Goal: Information Seeking & Learning: Learn about a topic

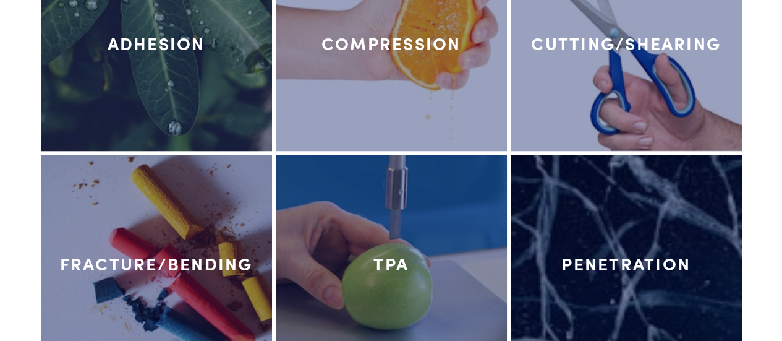
scroll to position [5525, 0]
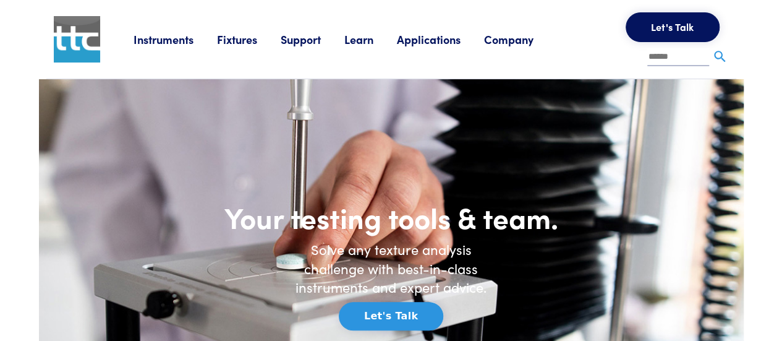
click at [182, 40] on link "Instruments" at bounding box center [175, 39] width 83 height 15
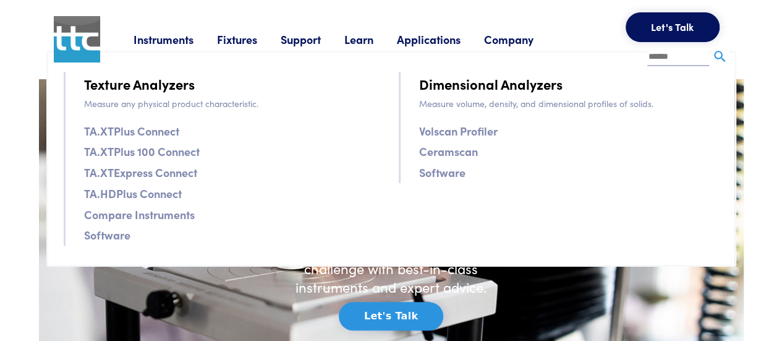
click at [156, 132] on link "TA.XTPlus Connect" at bounding box center [131, 131] width 95 height 18
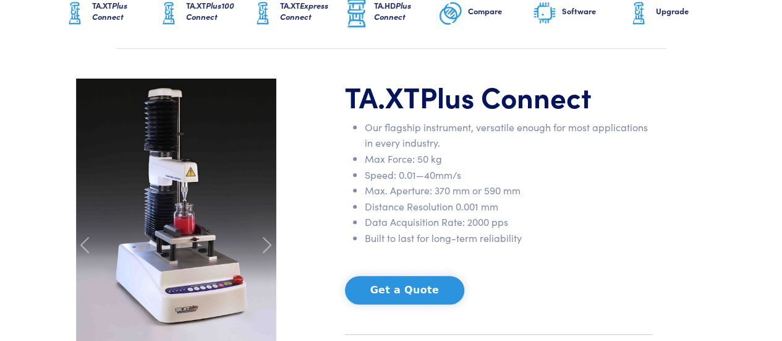
scroll to position [124, 0]
